Goal: Find specific page/section: Find specific page/section

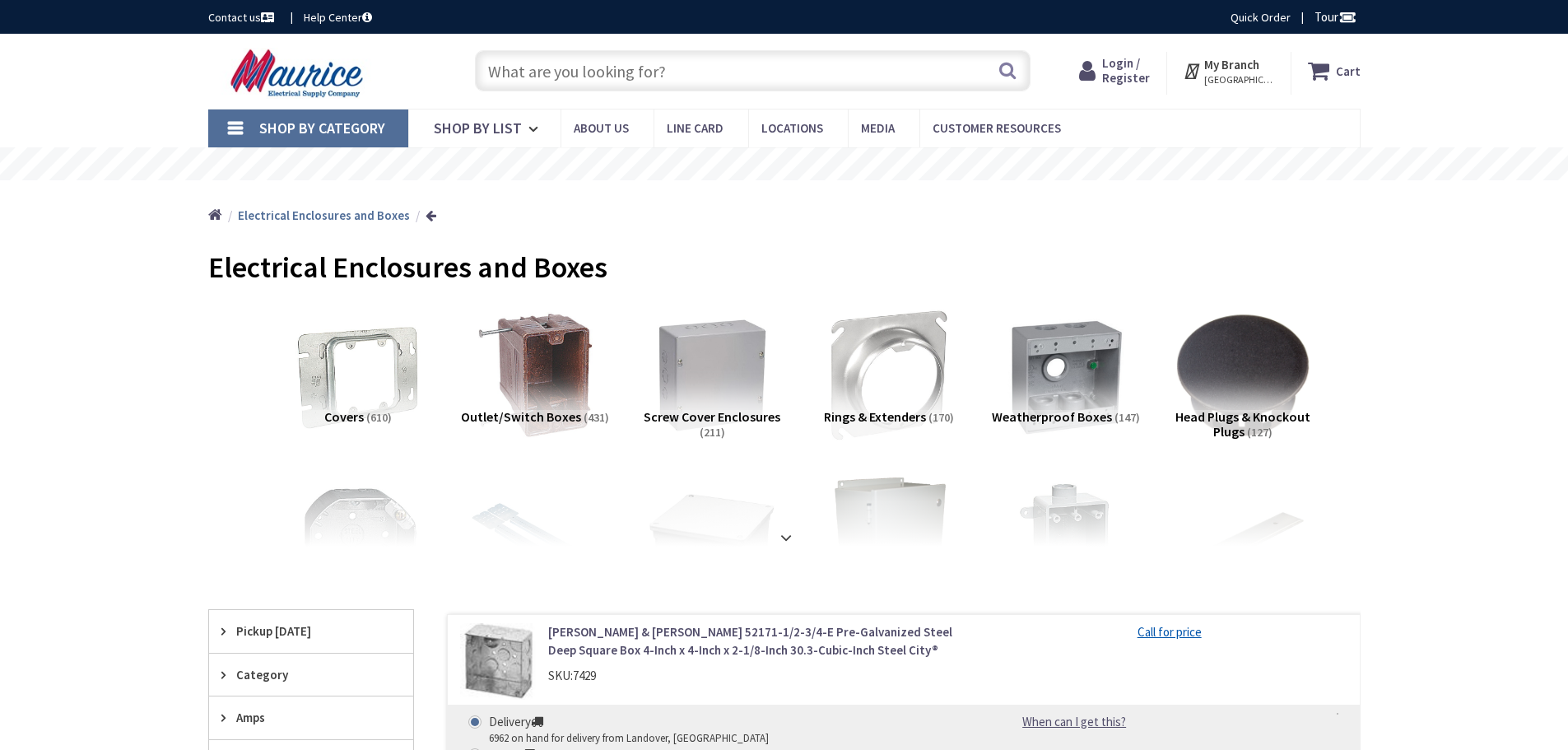
drag, startPoint x: 0, startPoint y: 0, endPoint x: 562, endPoint y: 74, distance: 566.9
type input "SIE ECHS000 TYPE HS CLOSURE PLATE"
click at [1010, 64] on button "Search" at bounding box center [1008, 70] width 22 height 37
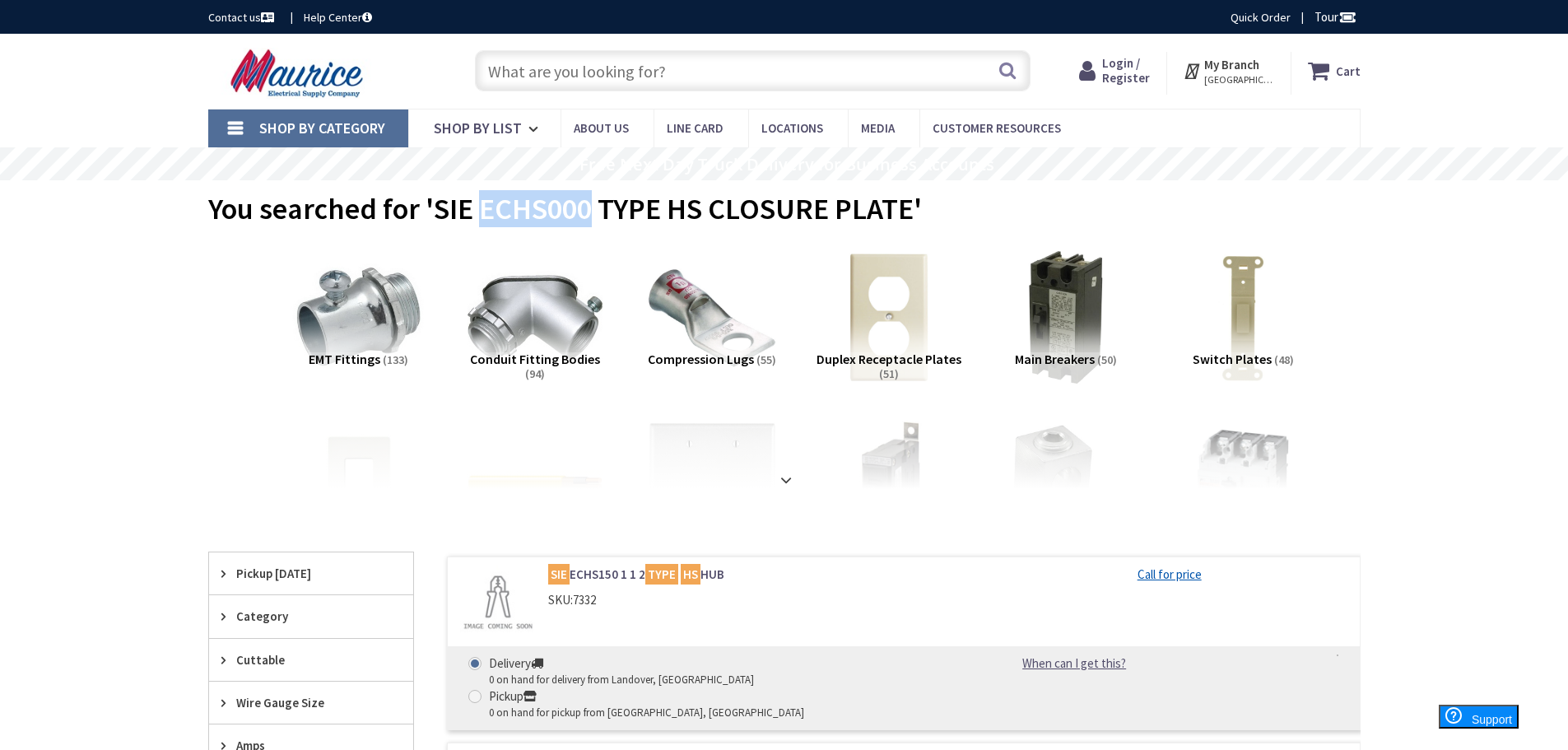
drag, startPoint x: 477, startPoint y: 207, endPoint x: 594, endPoint y: 211, distance: 117.1
click at [595, 211] on span "You searched for 'SIE ECHS000 TYPE HS CLOSURE PLATE'" at bounding box center [565, 208] width 714 height 37
click at [581, 76] on input "text" at bounding box center [753, 70] width 556 height 41
paste input "ECHS000"
type input "ECHS000"
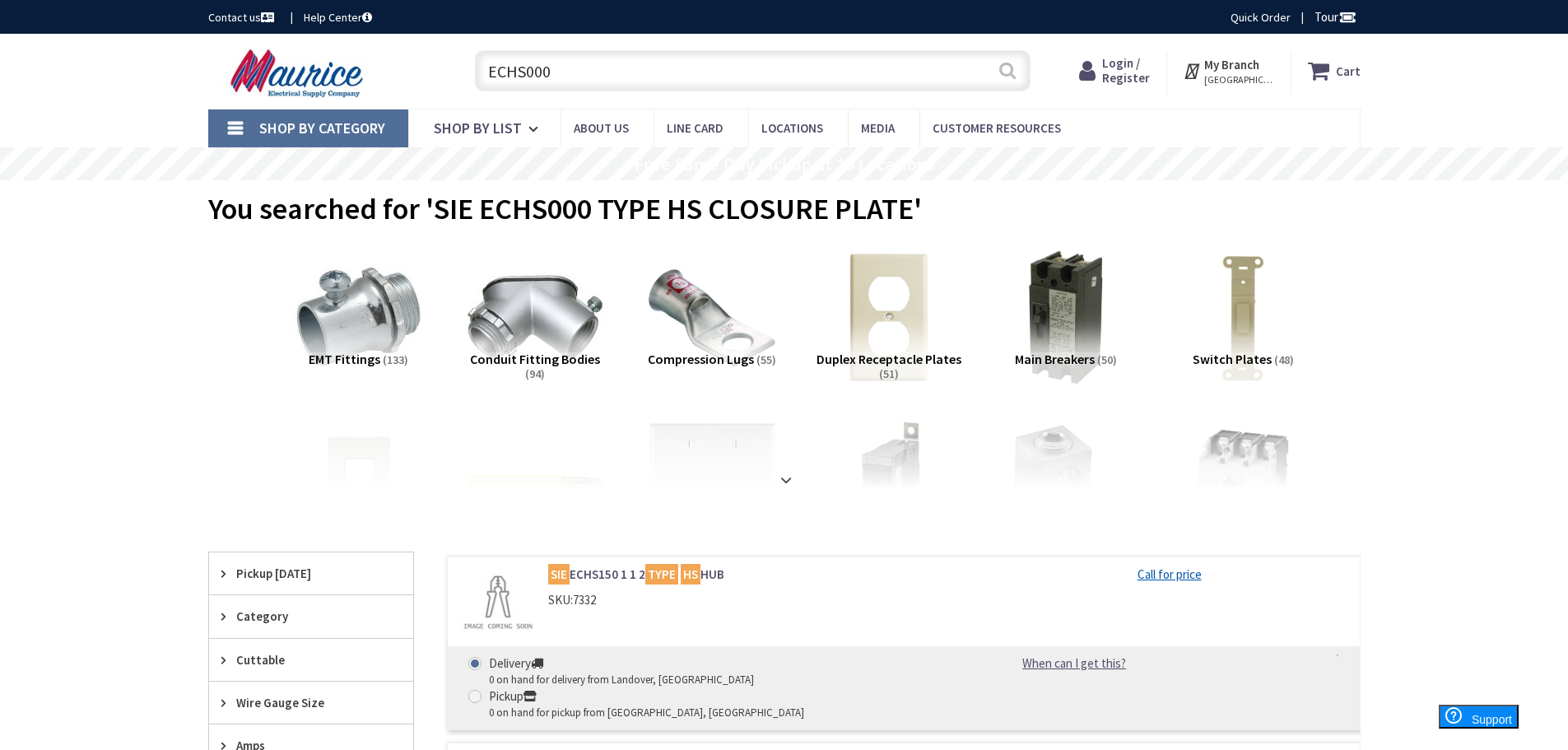
click at [1013, 69] on button "Search" at bounding box center [1008, 70] width 22 height 37
